Goal: Task Accomplishment & Management: Manage account settings

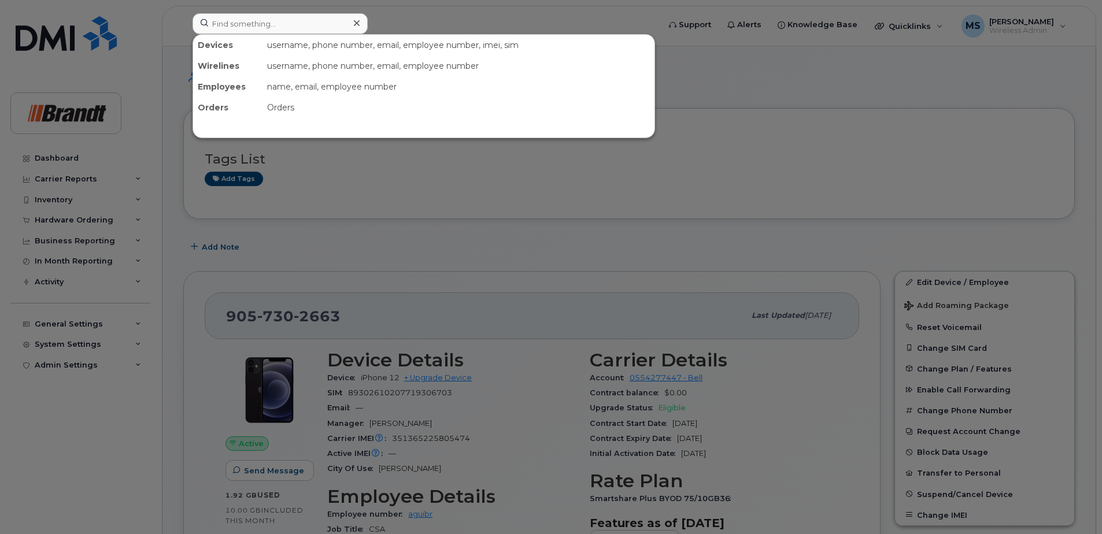
scroll to position [116, 0]
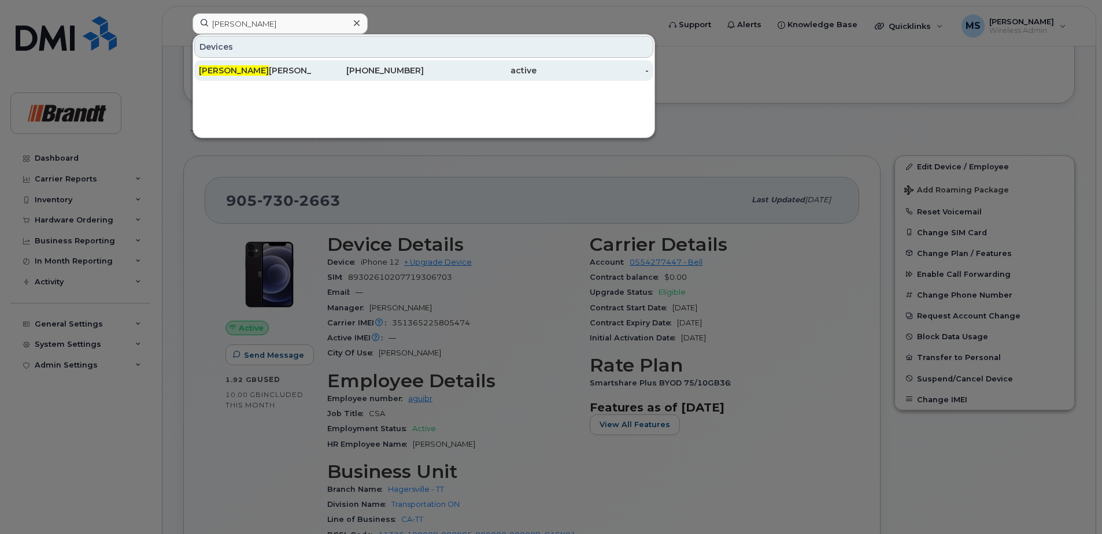
type input "yan v"
click at [411, 79] on div "418-327-7412" at bounding box center [368, 70] width 113 height 21
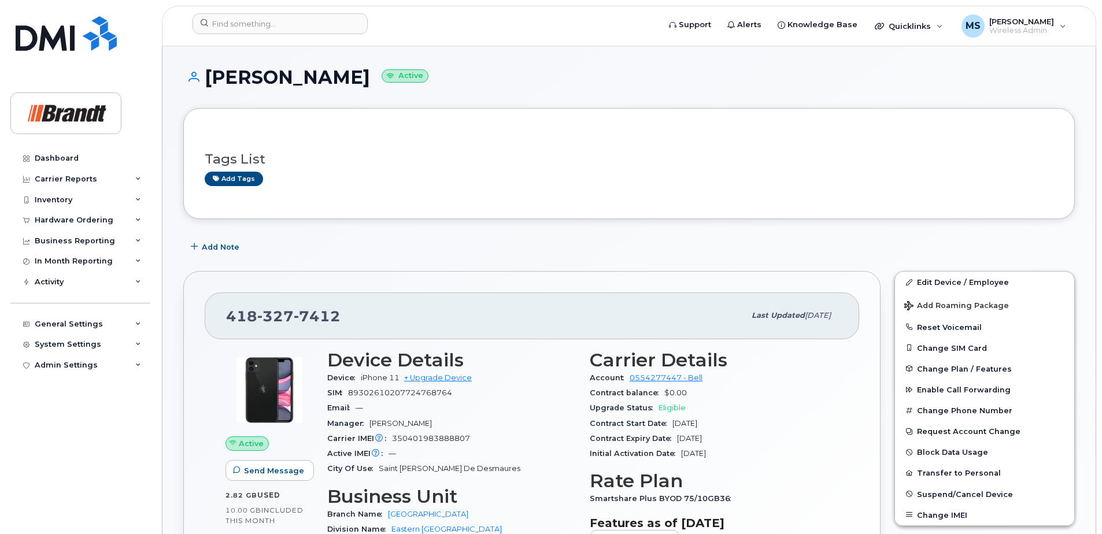
scroll to position [58, 0]
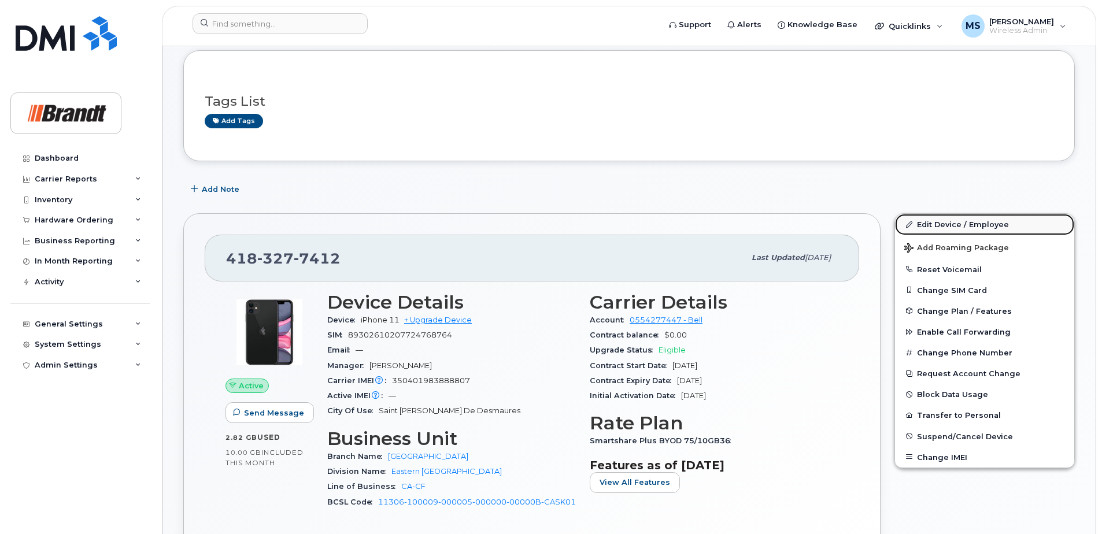
click at [956, 227] on link "Edit Device / Employee" at bounding box center [984, 224] width 179 height 21
click at [991, 227] on link "Edit Device / Employee" at bounding box center [984, 224] width 179 height 21
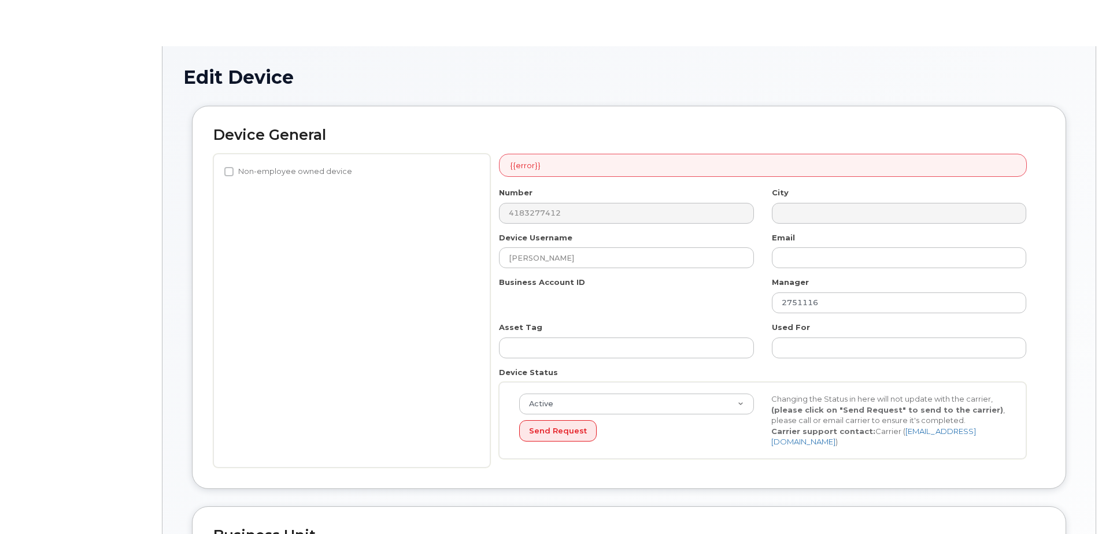
select select "34499236"
select select "34499245"
select select "35155013"
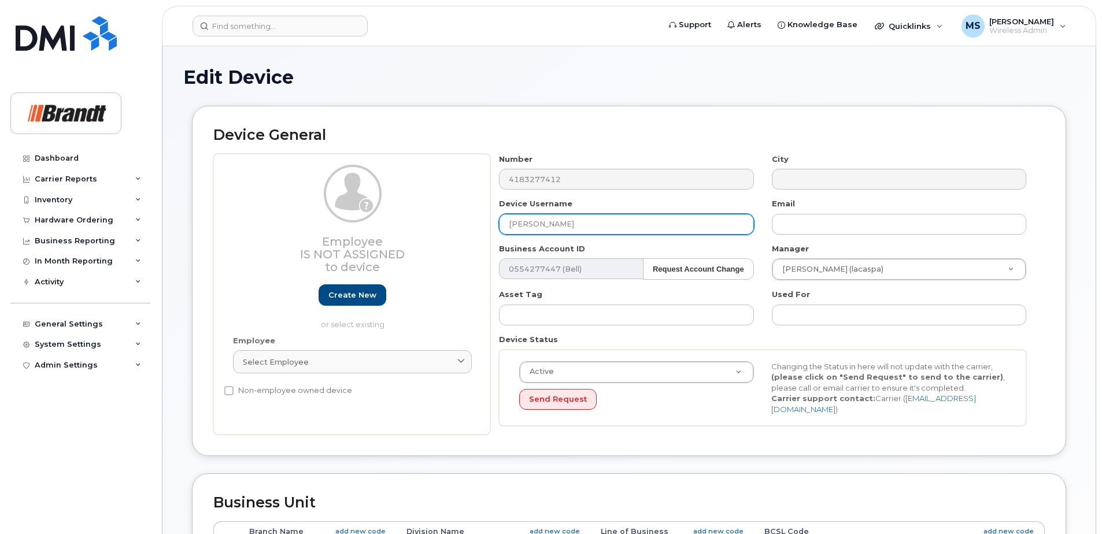
drag, startPoint x: 615, startPoint y: 222, endPoint x: 270, endPoint y: 216, distance: 344.6
click at [387, 227] on div "Employee Is not assigned to device Create new or select existing Employee Selec…" at bounding box center [628, 295] width 831 height 282
type input "Spare CSA St Augustin"
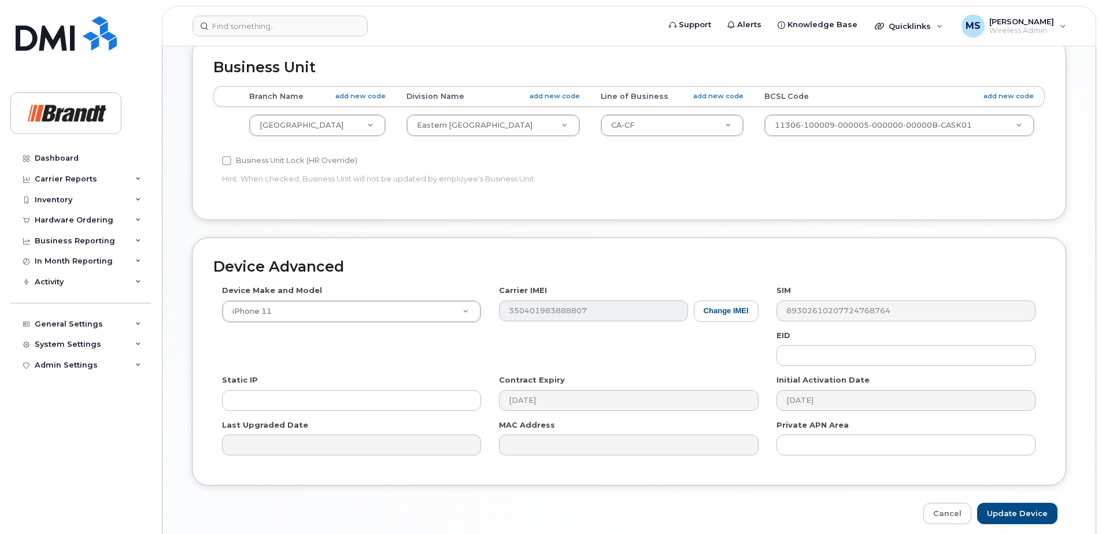
scroll to position [479, 0]
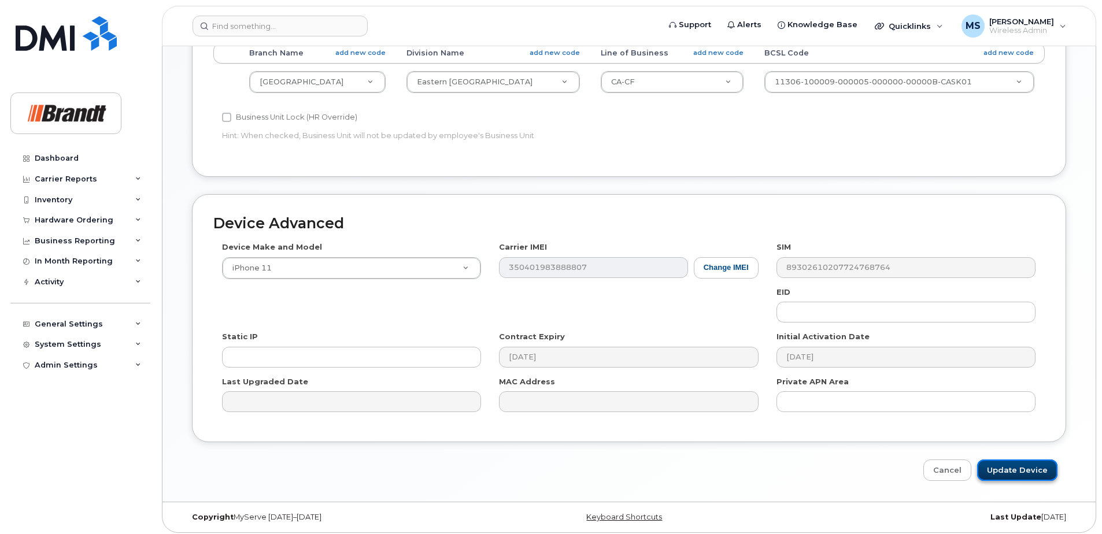
click at [1034, 469] on input "Update Device" at bounding box center [1017, 470] width 80 height 21
type input "Saving..."
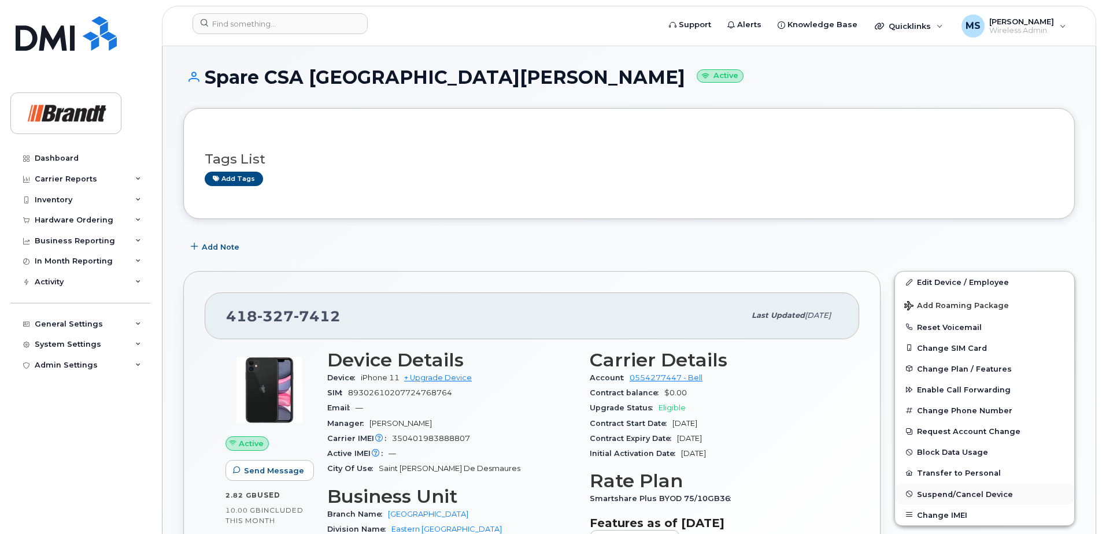
click at [1011, 494] on button "Suspend/Cancel Device" at bounding box center [984, 494] width 179 height 21
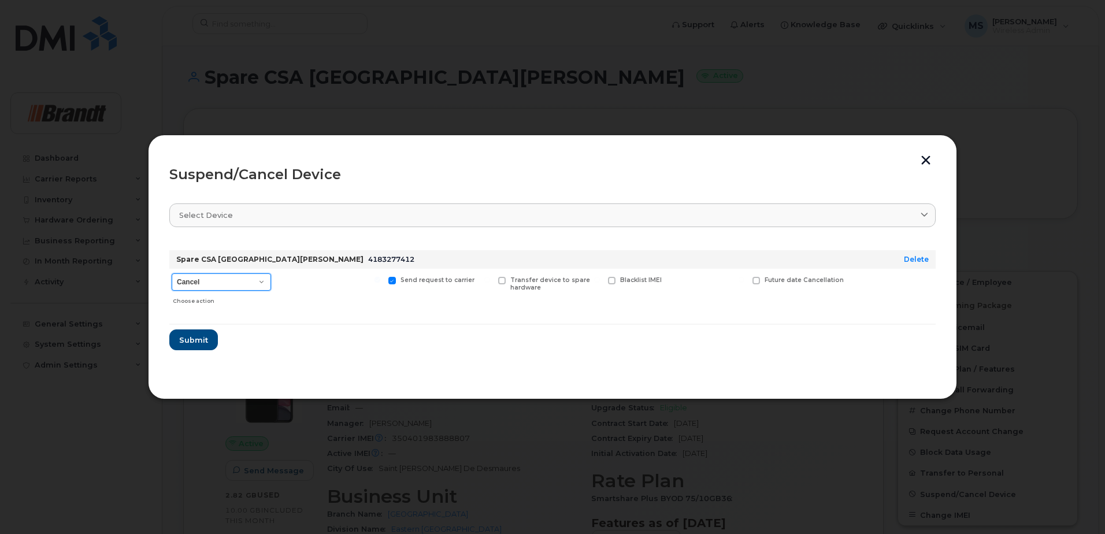
click at [225, 278] on select "Cancel Suspend - Extend Suspension Suspend - Reduced Rate Suspend - Full Rate S…" at bounding box center [221, 281] width 99 height 17
select select "[object Object]"
click at [172, 273] on select "Cancel Suspend - Extend Suspension Suspend - Reduced Rate Suspend - Full Rate S…" at bounding box center [221, 281] width 99 height 17
click at [305, 283] on span "Available for new activations/redeployments" at bounding box center [334, 283] width 87 height 15
click at [271, 283] on input "Available for new activations/redeployments" at bounding box center [268, 280] width 6 height 6
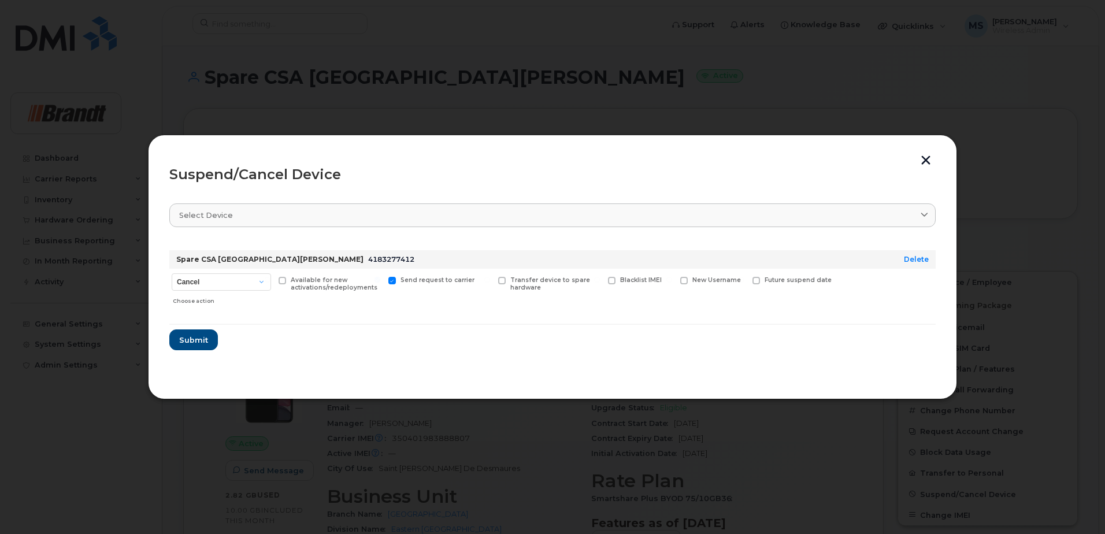
checkbox input "true"
click at [190, 343] on span "Submit" at bounding box center [193, 340] width 29 height 11
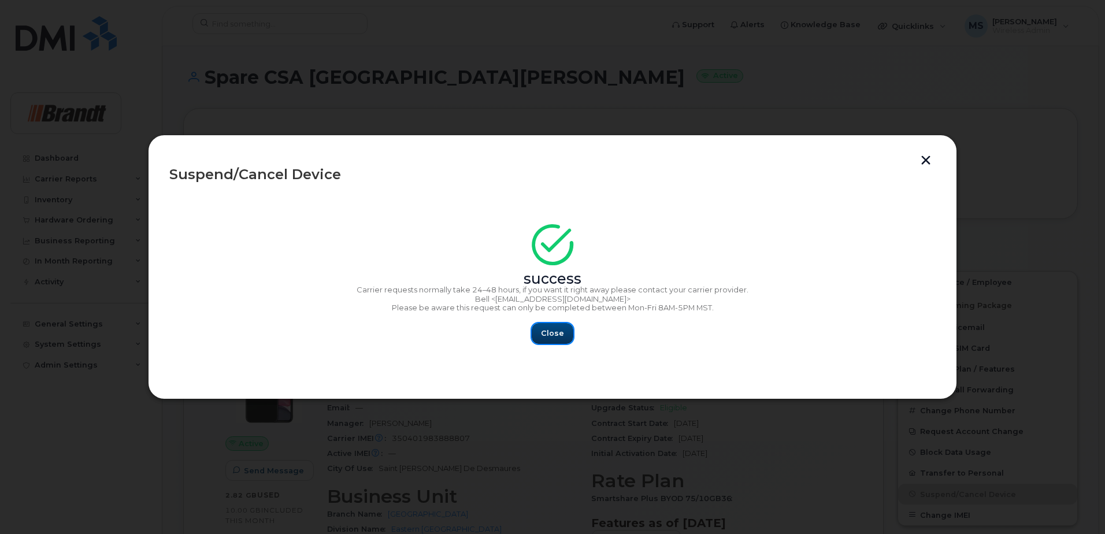
click at [548, 327] on button "Close" at bounding box center [553, 333] width 42 height 21
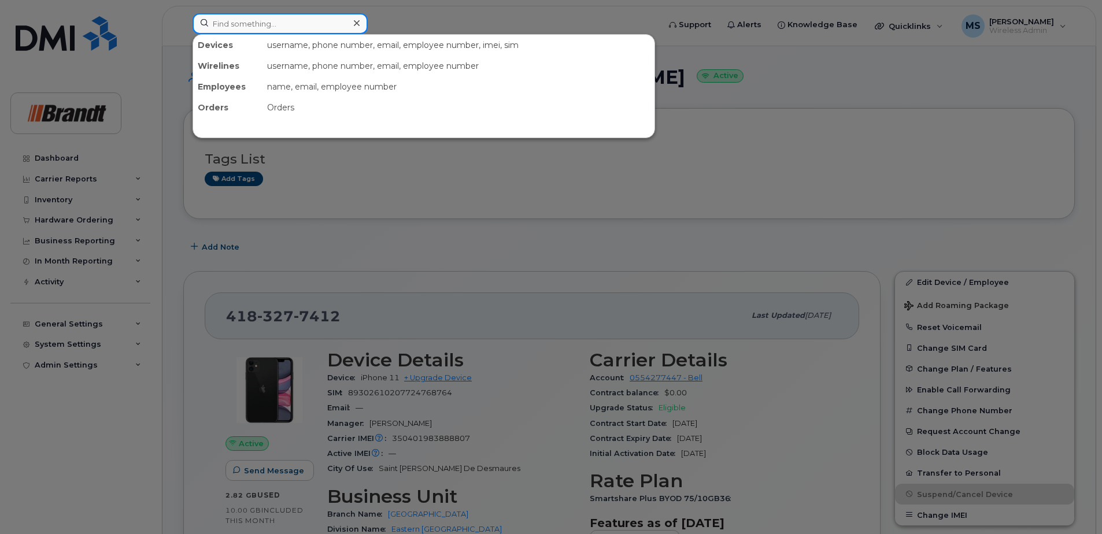
click at [280, 22] on input at bounding box center [280, 23] width 175 height 21
click at [281, 25] on input at bounding box center [280, 23] width 175 height 21
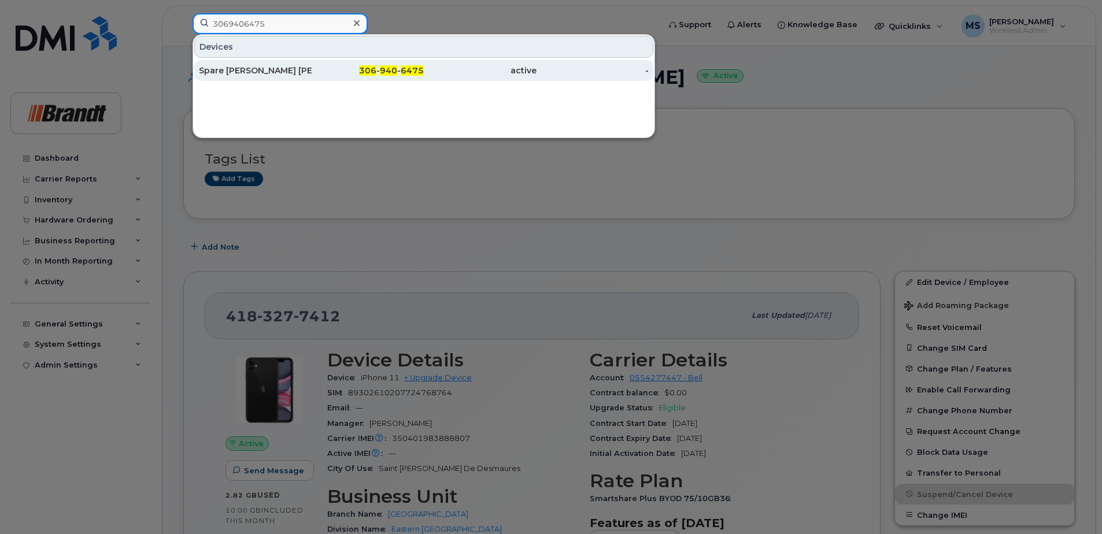
type input "3069406475"
click at [384, 79] on div "306 - 940 - 6475" at bounding box center [368, 70] width 113 height 21
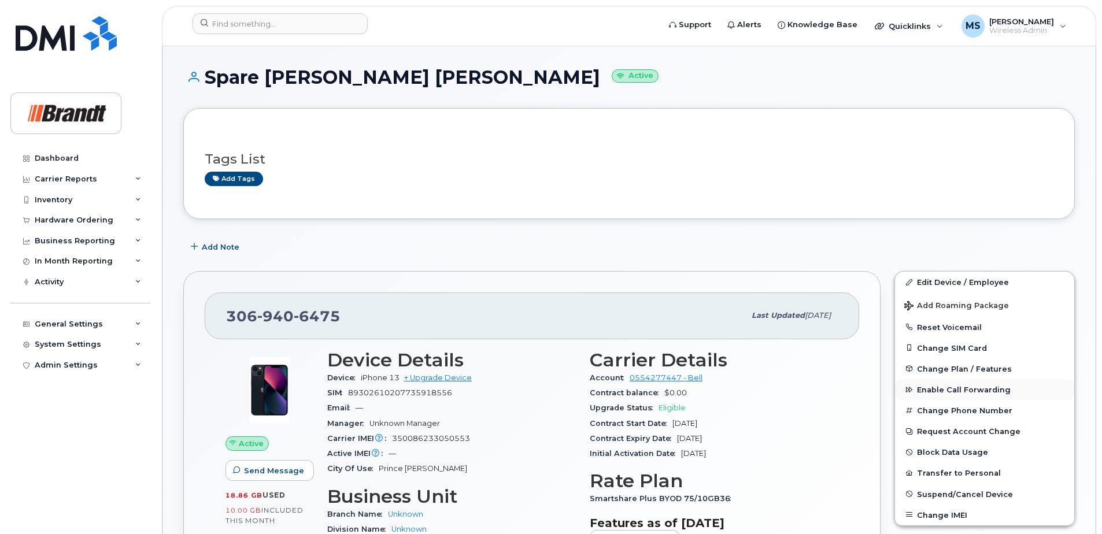
click at [949, 391] on span "Enable Call Forwarding" at bounding box center [964, 390] width 94 height 9
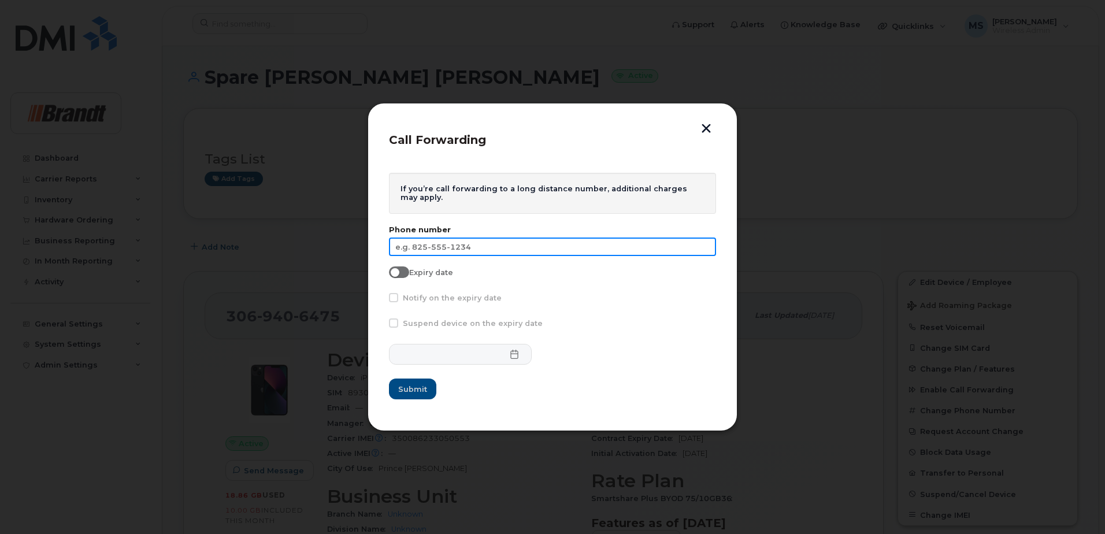
click at [495, 249] on input "text" at bounding box center [552, 247] width 327 height 19
type input "306-941-7054"
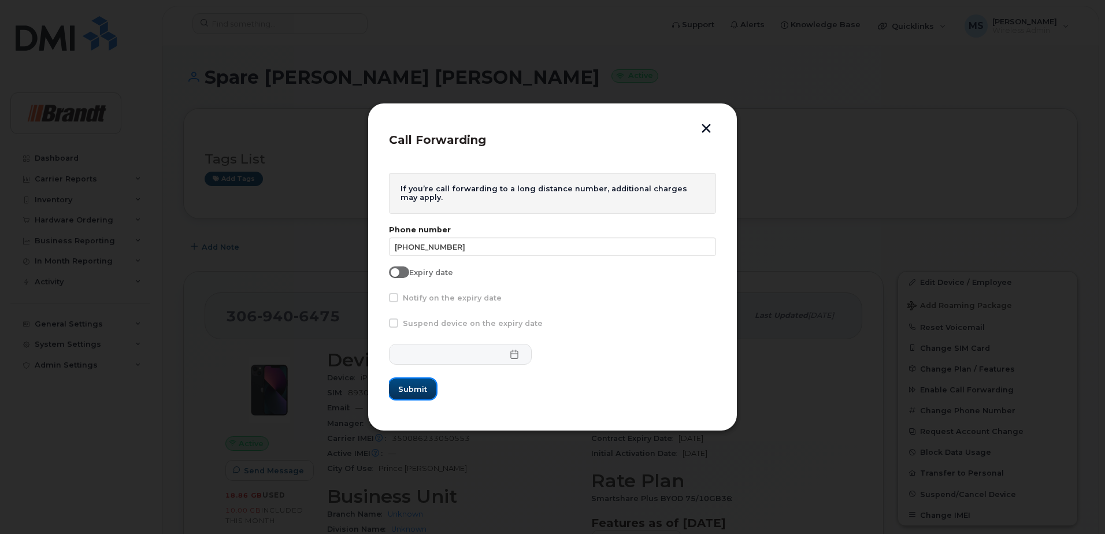
click at [422, 399] on button "Submit" at bounding box center [412, 389] width 47 height 21
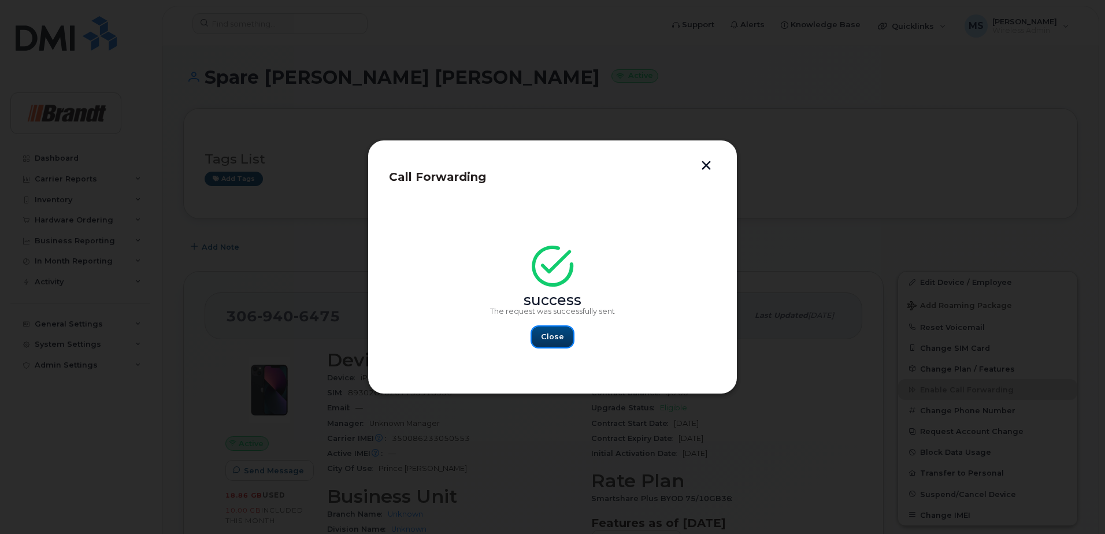
drag, startPoint x: 551, startPoint y: 335, endPoint x: 461, endPoint y: 338, distance: 89.7
click at [551, 335] on span "Close" at bounding box center [552, 336] width 23 height 11
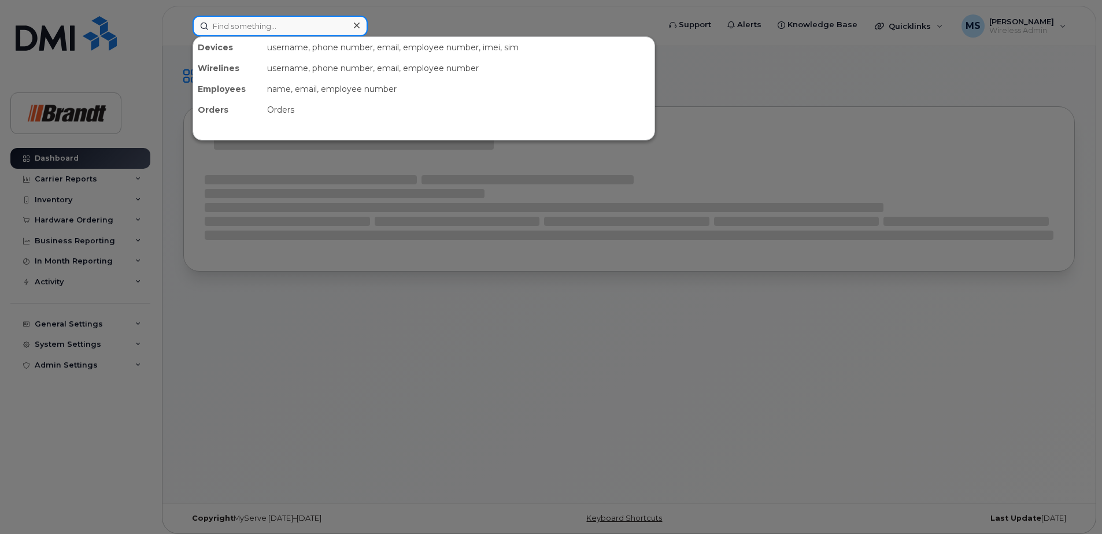
drag, startPoint x: 0, startPoint y: 0, endPoint x: 328, endPoint y: 18, distance: 328.9
click at [328, 18] on input at bounding box center [280, 26] width 175 height 21
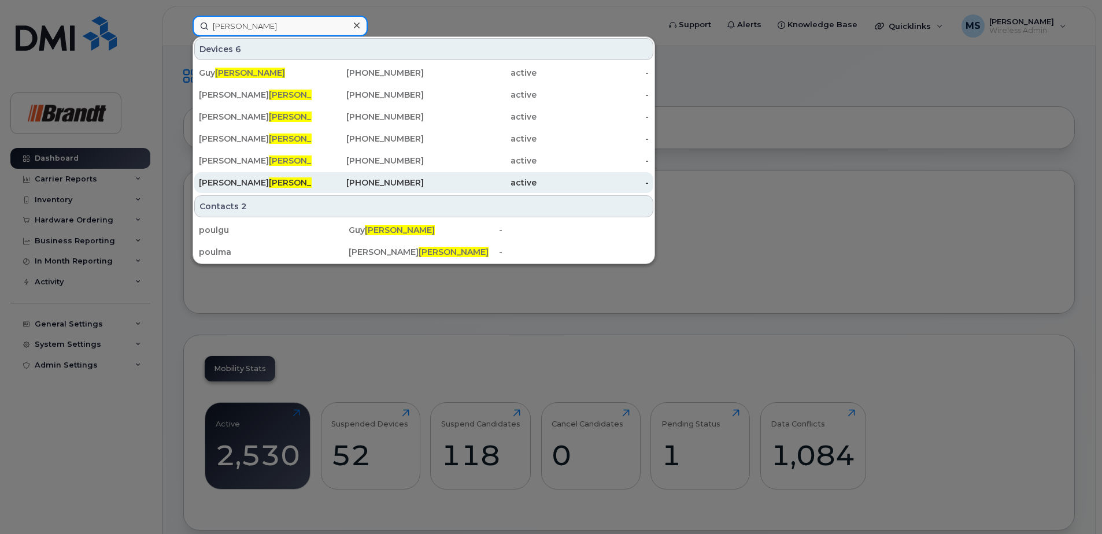
type input "[PERSON_NAME]"
drag, startPoint x: 271, startPoint y: 178, endPoint x: 295, endPoint y: 178, distance: 24.3
click at [271, 178] on div "[PERSON_NAME]" at bounding box center [255, 183] width 113 height 12
